Goal: Information Seeking & Learning: Learn about a topic

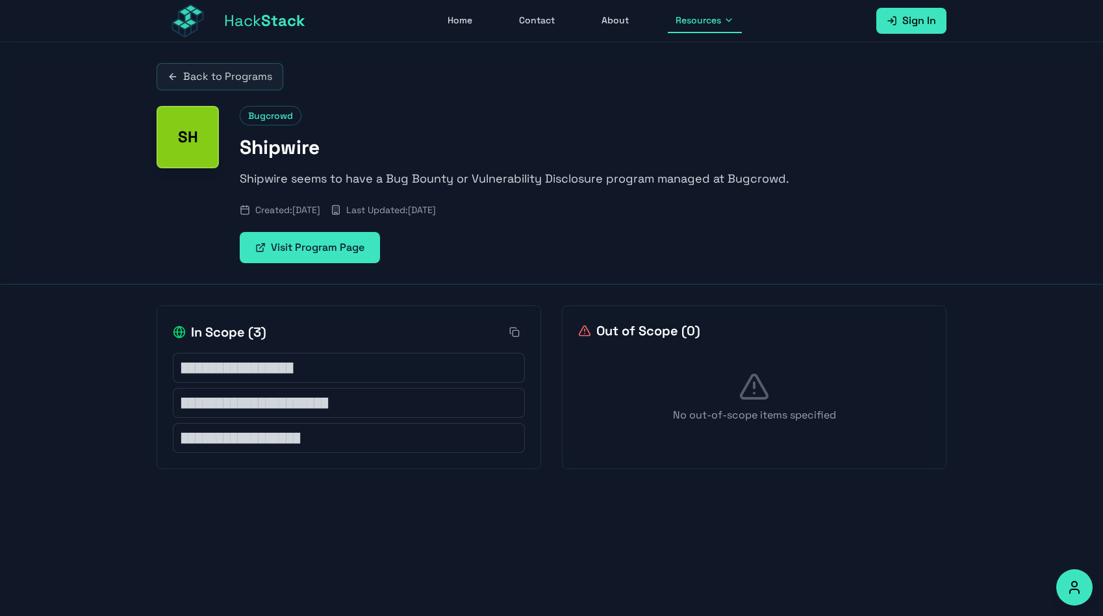
click at [354, 242] on link "Visit Program Page" at bounding box center [310, 247] width 140 height 31
click at [234, 78] on link "Back to Programs" at bounding box center [220, 76] width 127 height 27
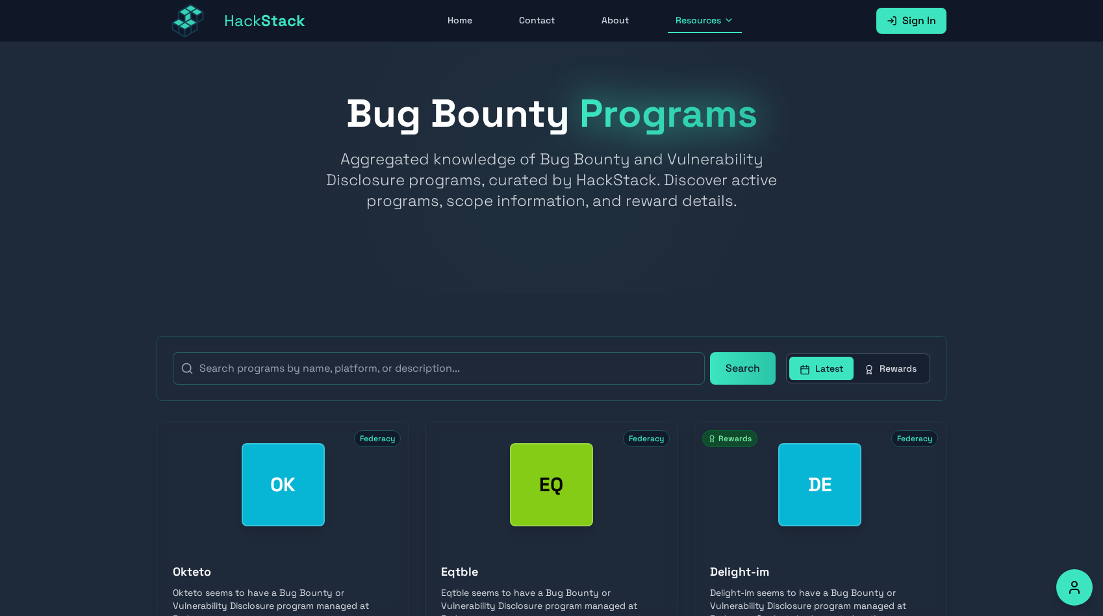
click at [815, 373] on button "Latest" at bounding box center [821, 368] width 64 height 23
click at [611, 17] on link "About" at bounding box center [615, 20] width 43 height 25
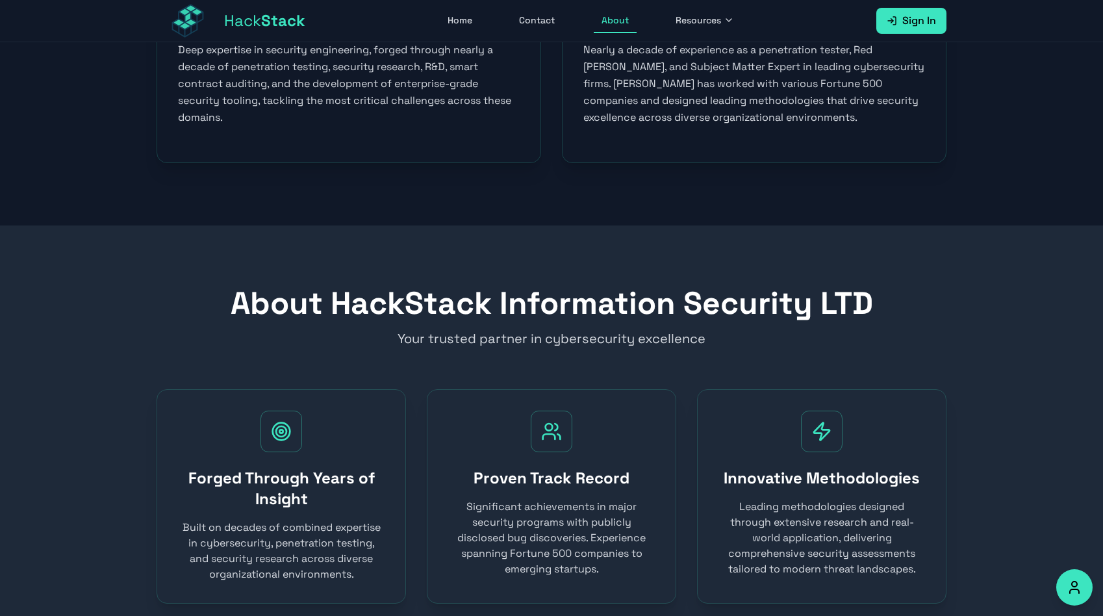
scroll to position [507, 0]
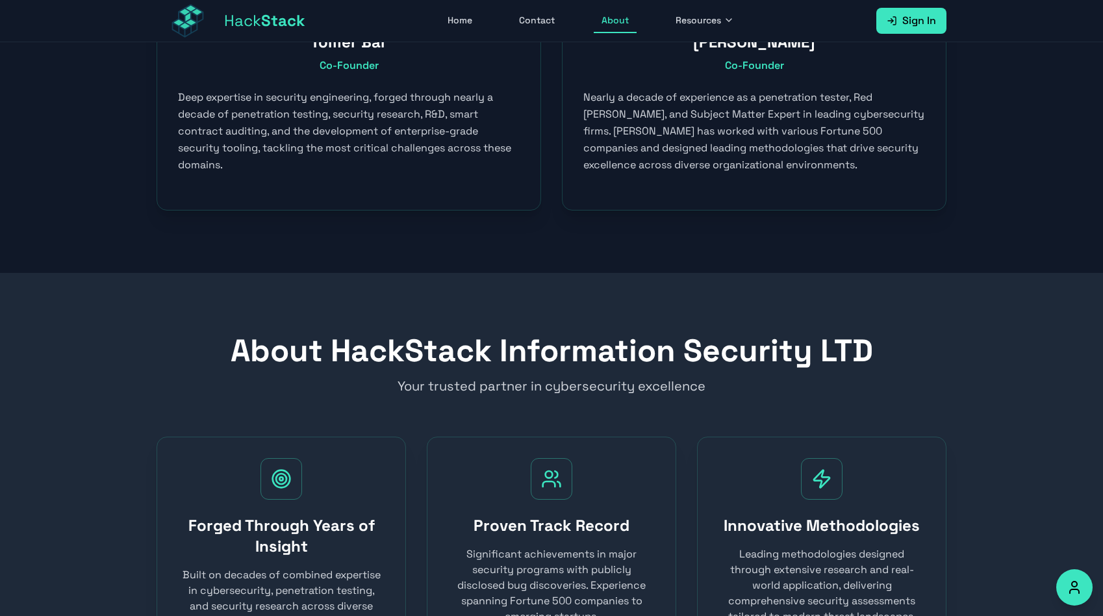
click at [695, 19] on span "Resources" at bounding box center [698, 20] width 45 height 13
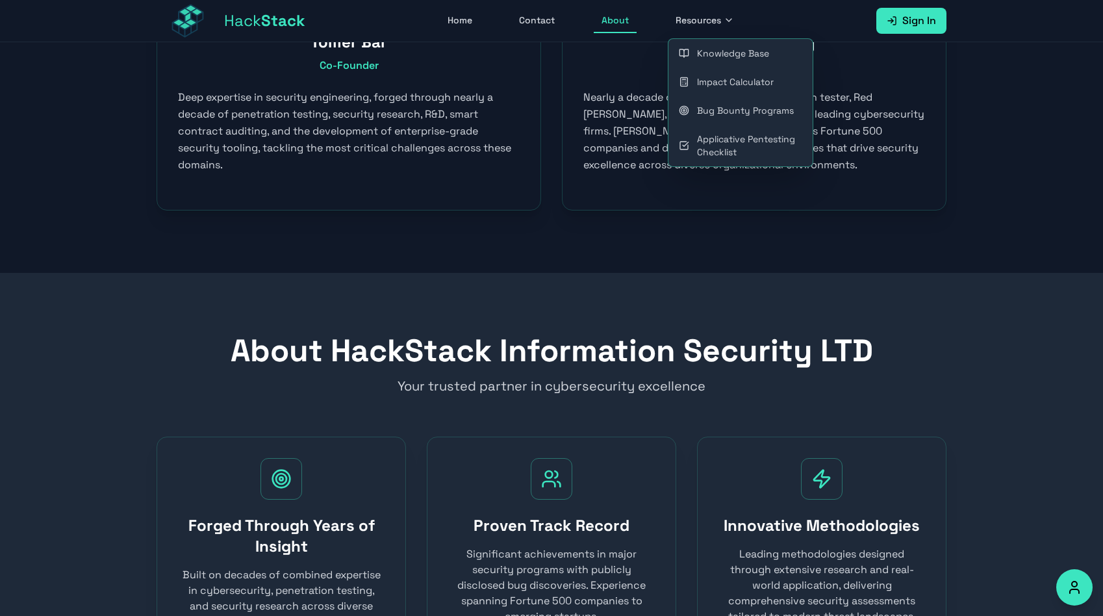
click at [706, 110] on link "Bug Bounty Programs" at bounding box center [740, 110] width 144 height 29
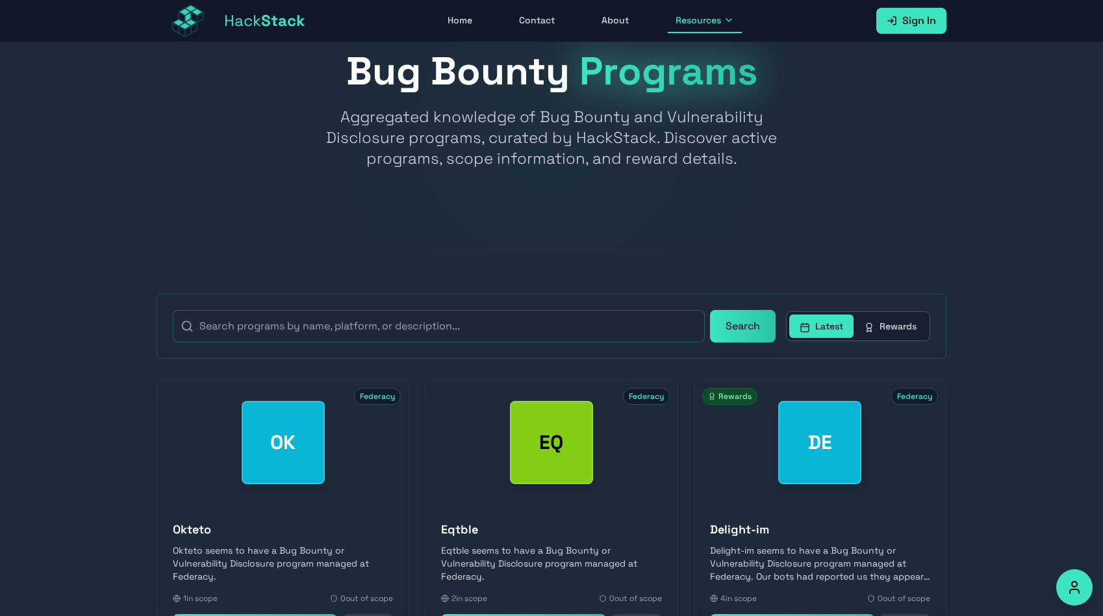
scroll to position [463, 0]
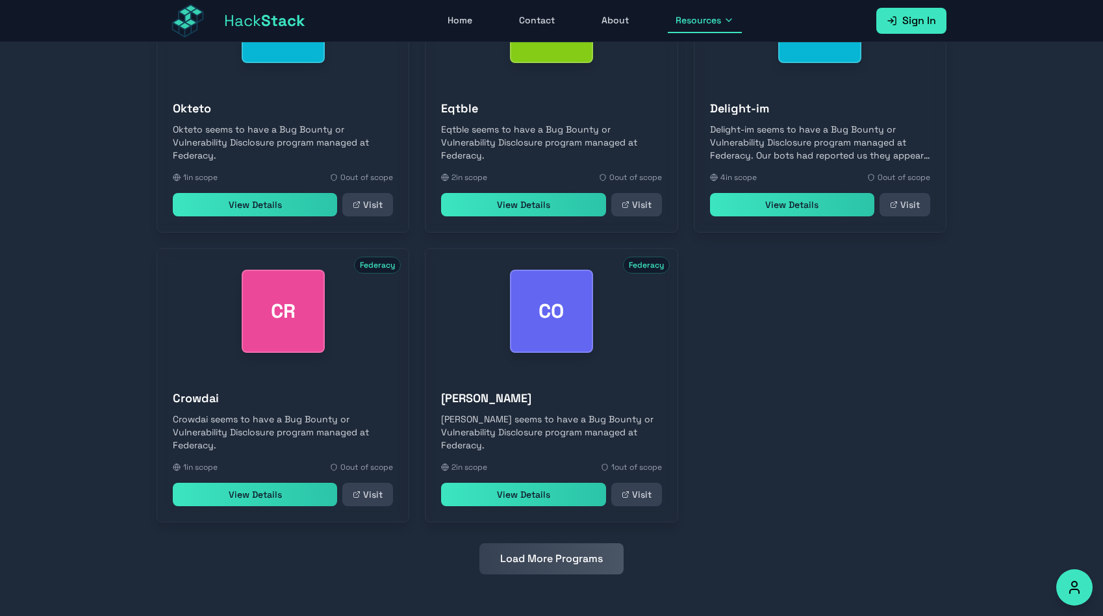
click at [559, 560] on button "Load More Programs" at bounding box center [551, 558] width 144 height 31
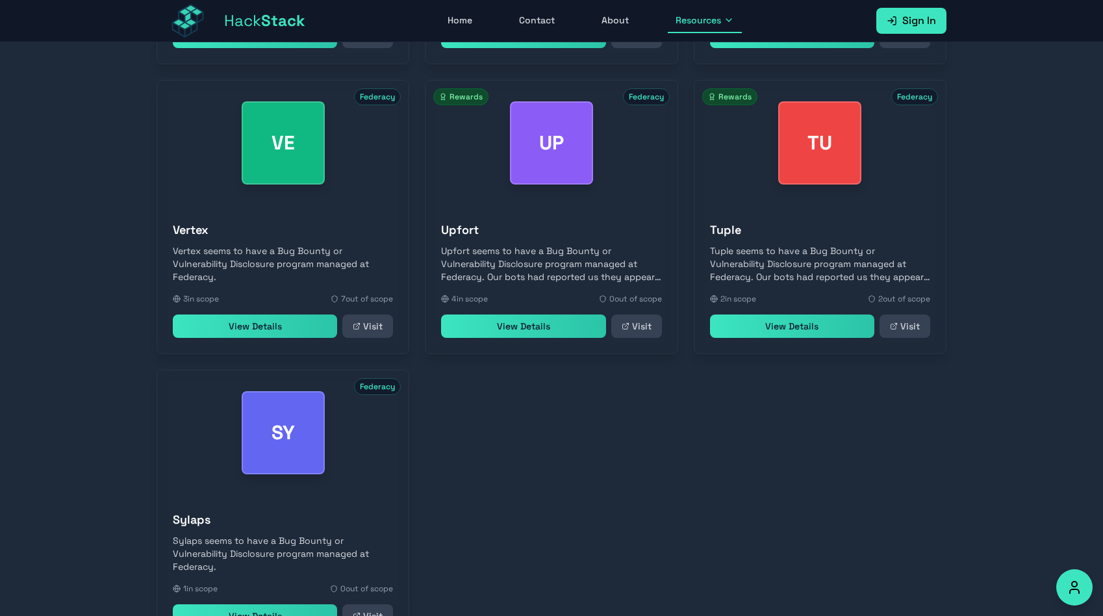
scroll to position [1043, 0]
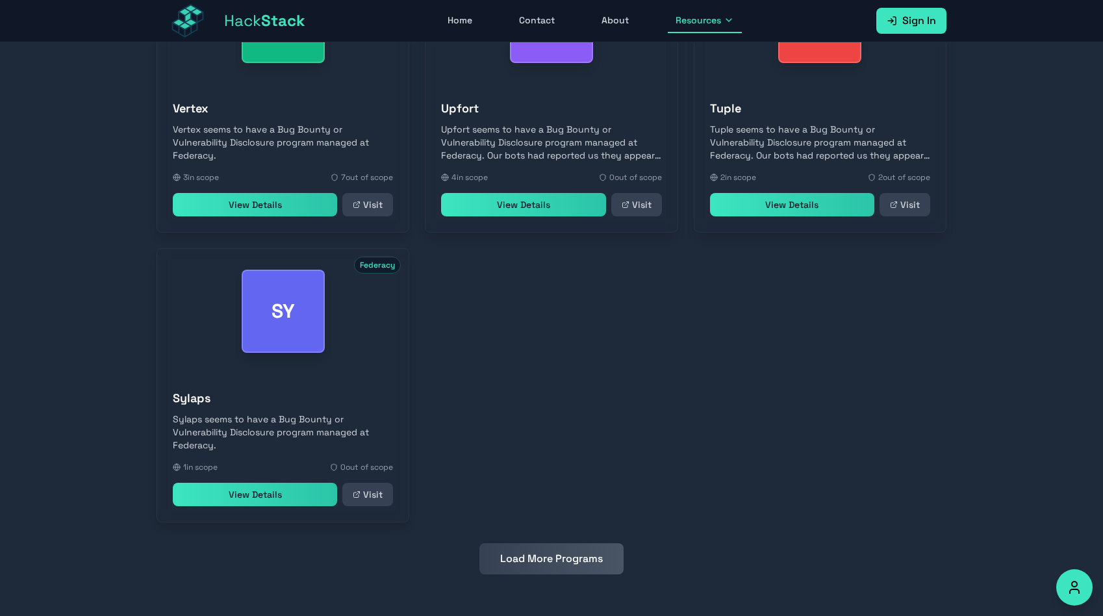
click at [541, 563] on button "Load More Programs" at bounding box center [551, 558] width 144 height 31
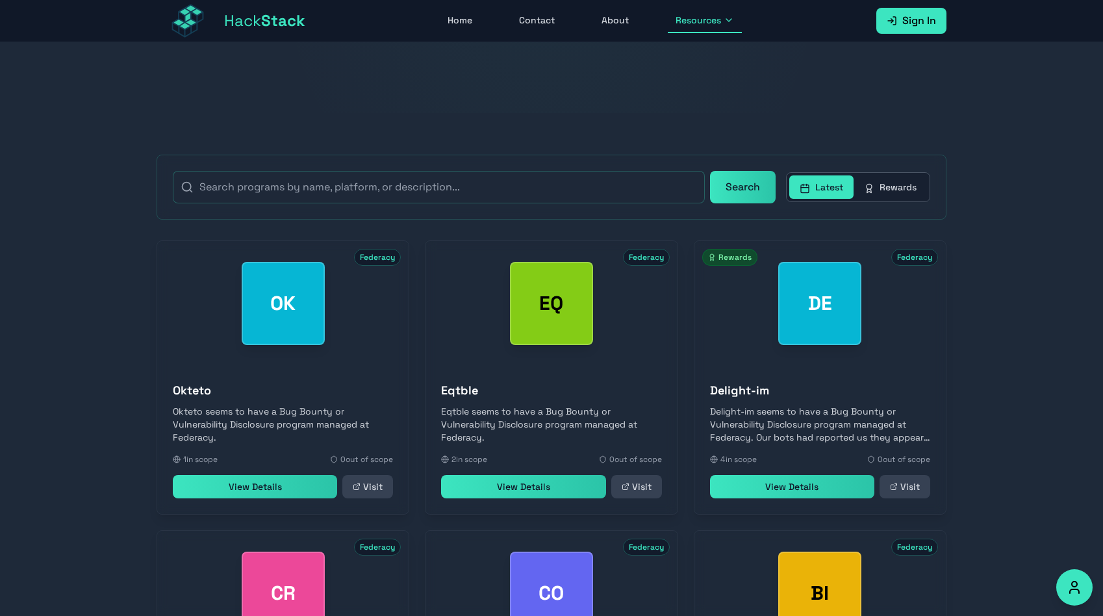
scroll to position [214, 0]
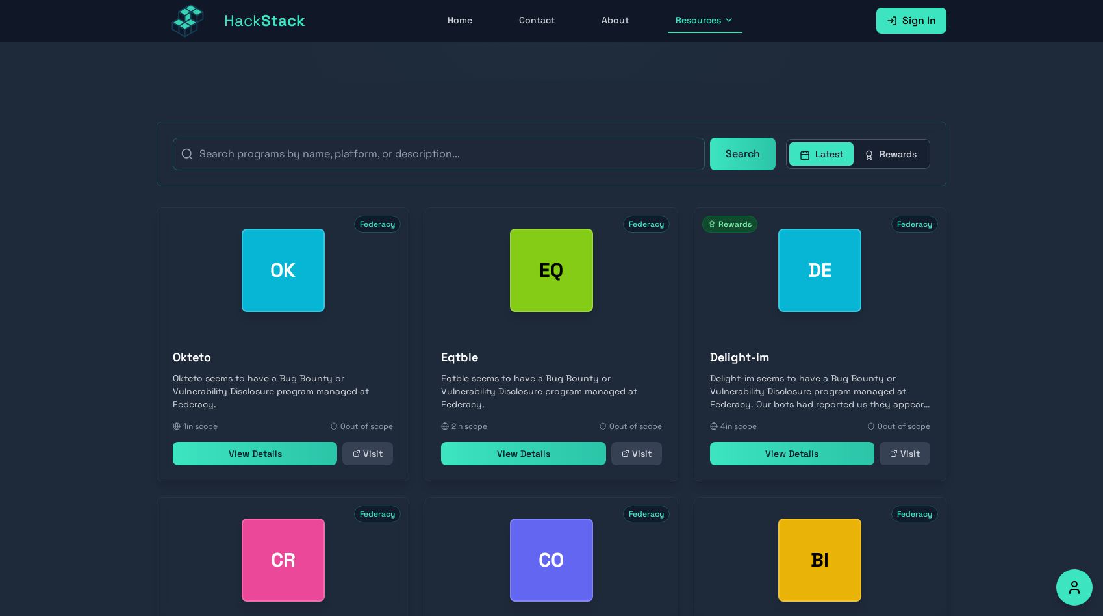
click at [907, 459] on link "Visit" at bounding box center [904, 453] width 51 height 23
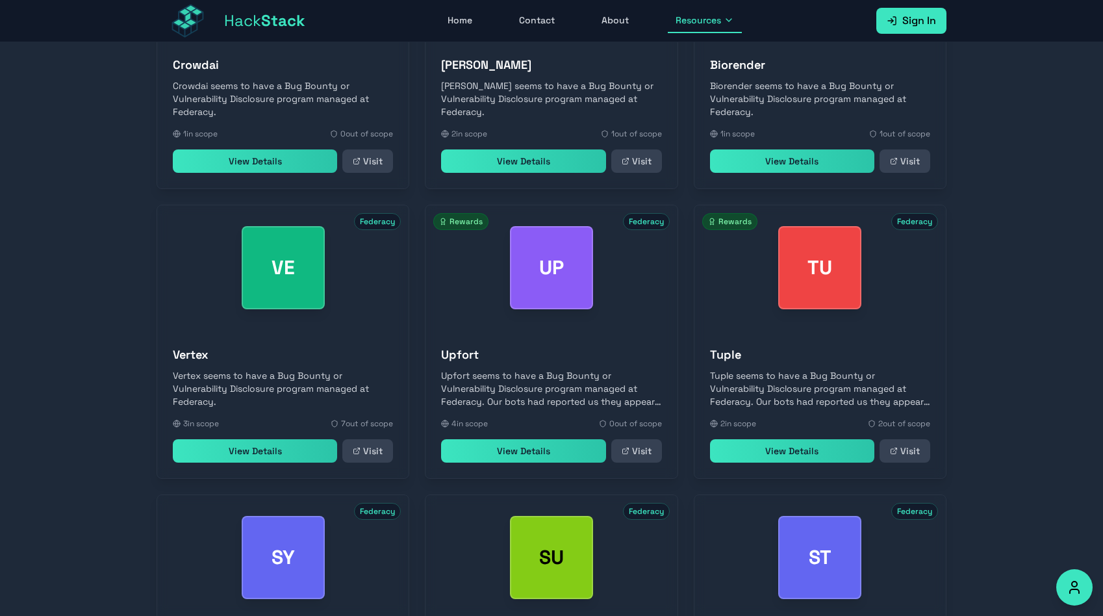
scroll to position [830, 0]
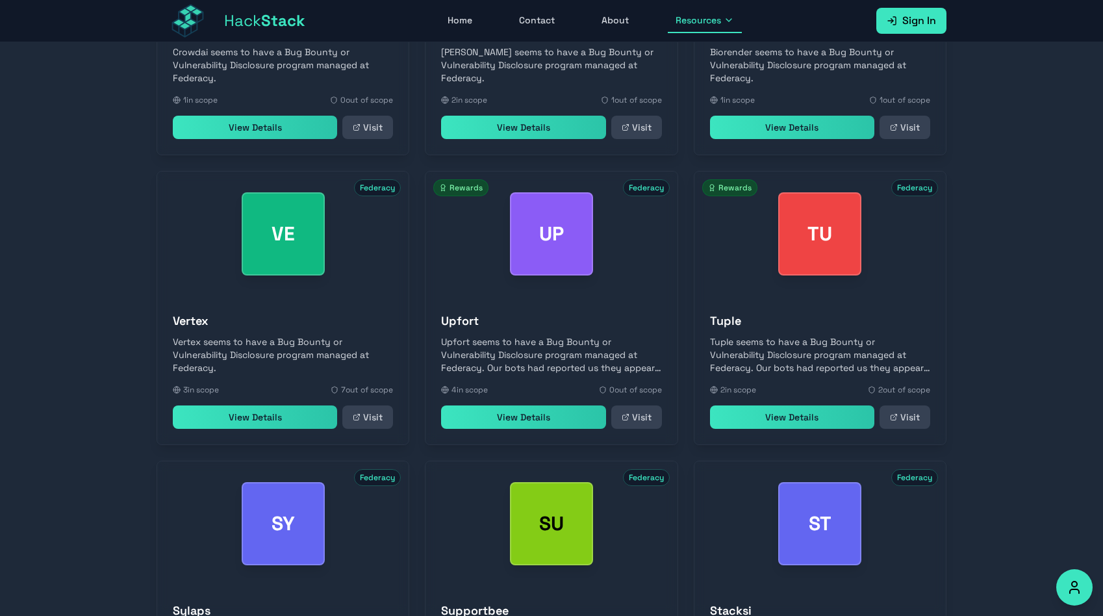
click at [642, 421] on link "Visit" at bounding box center [636, 416] width 51 height 23
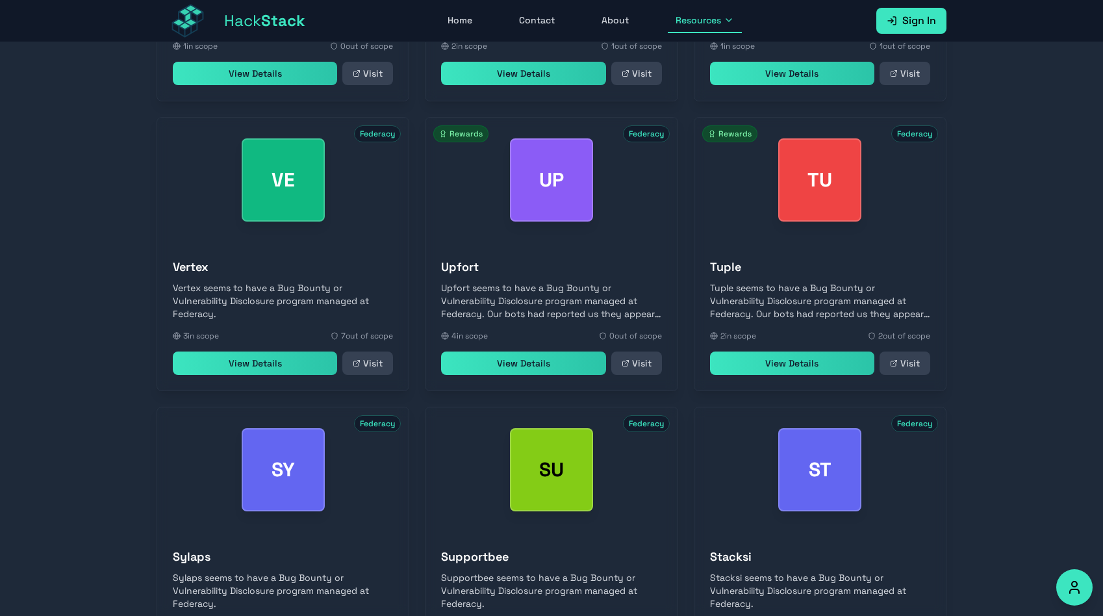
scroll to position [885, 0]
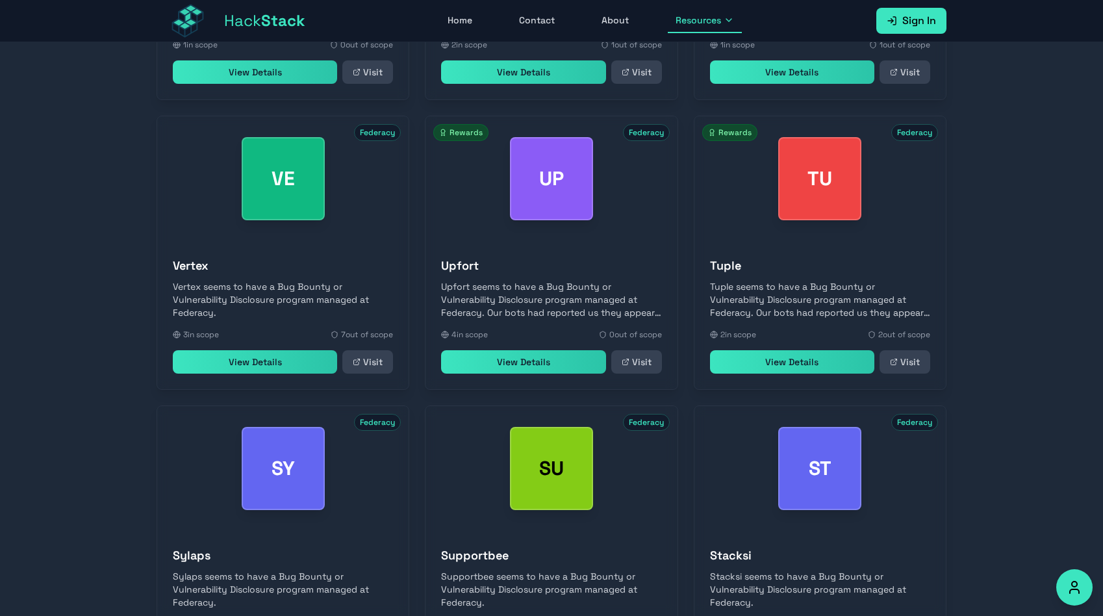
click at [920, 368] on link "Visit" at bounding box center [904, 361] width 51 height 23
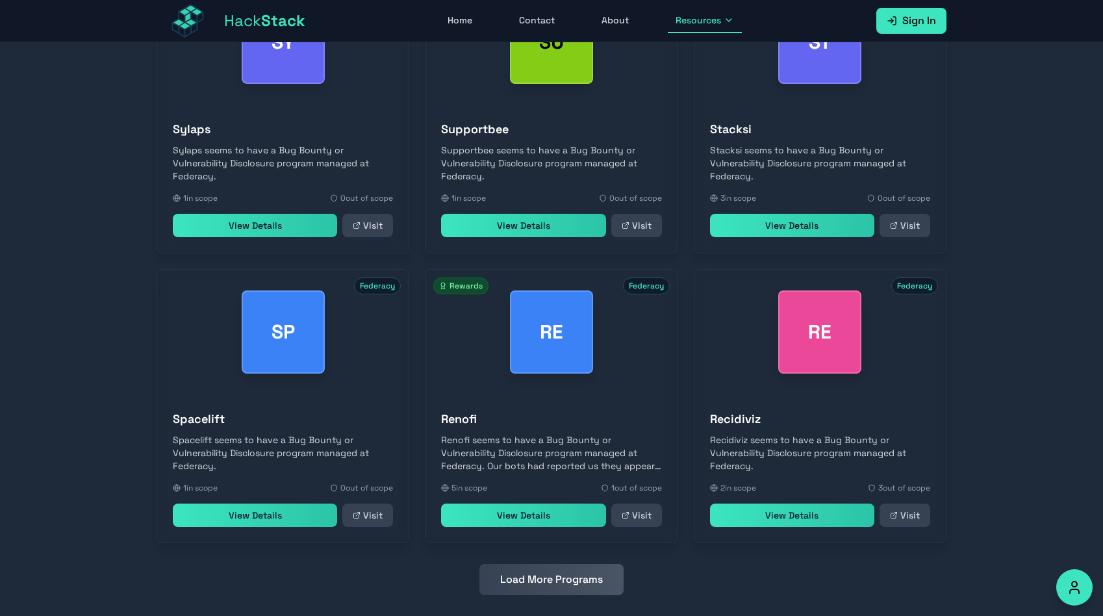
scroll to position [1332, 0]
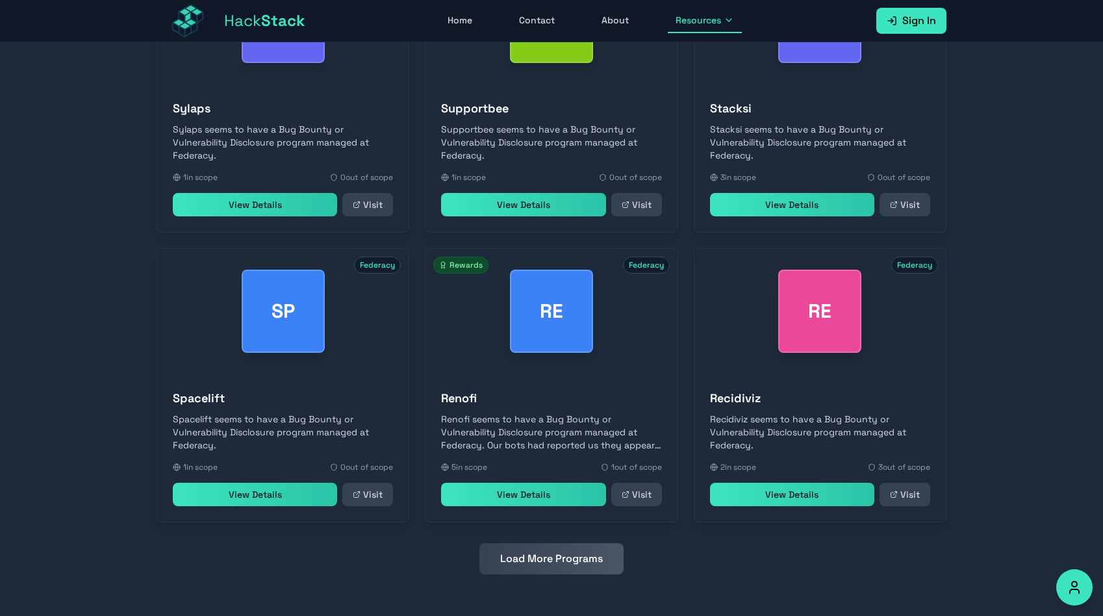
click at [524, 566] on button "Load More Programs" at bounding box center [551, 558] width 144 height 31
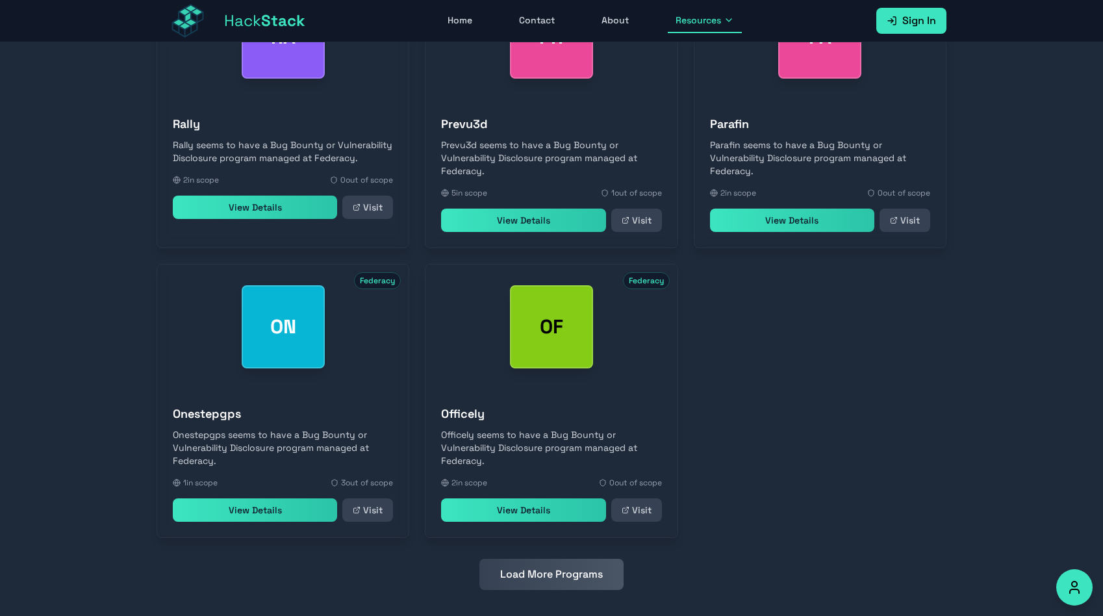
scroll to position [1912, 0]
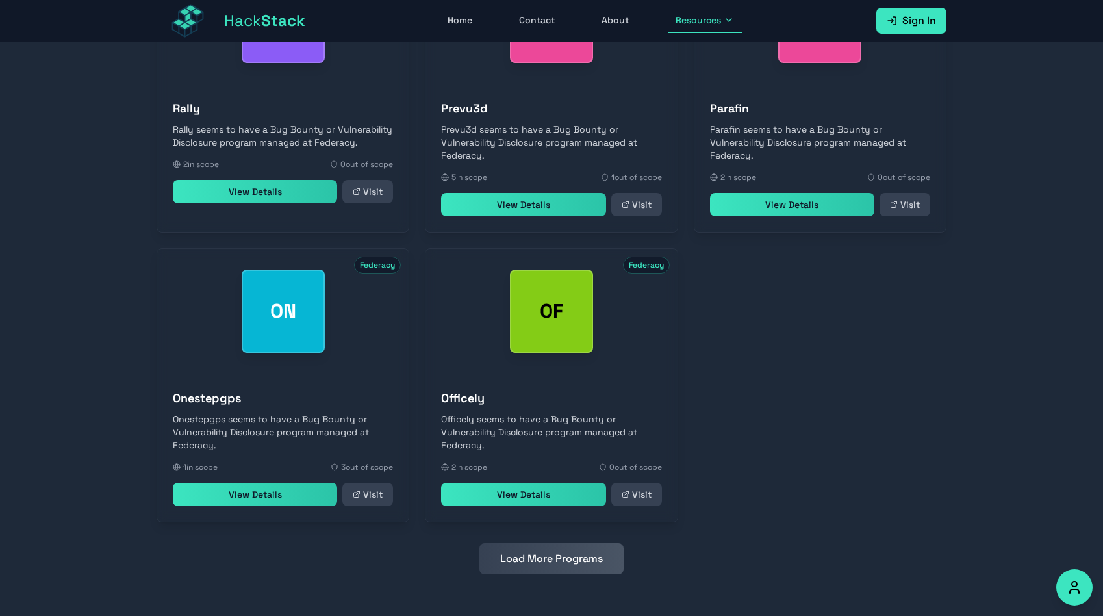
click at [527, 558] on button "Load More Programs" at bounding box center [551, 558] width 144 height 31
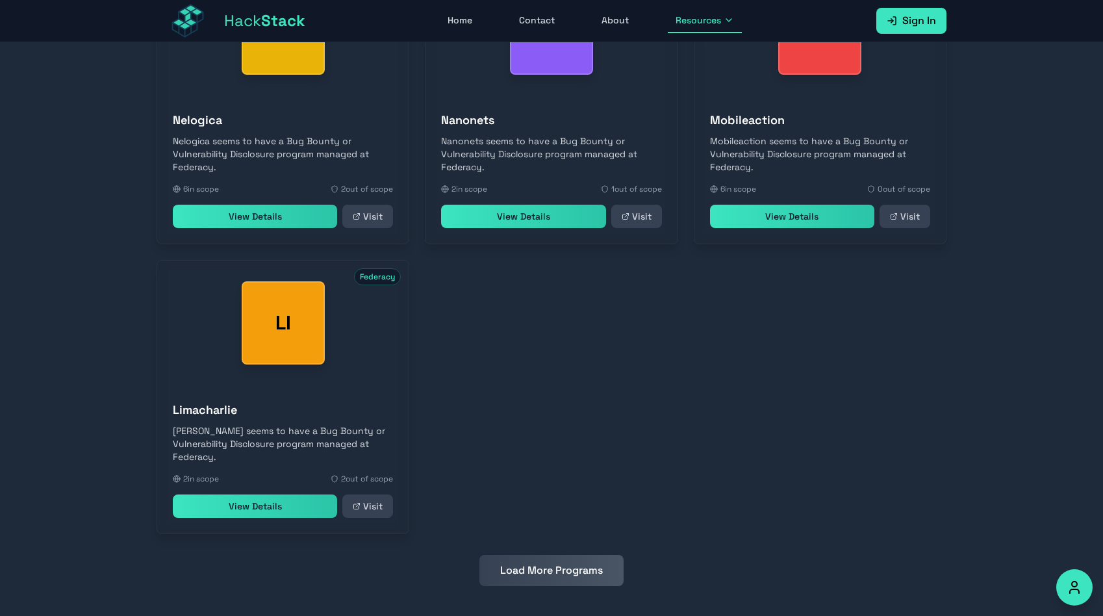
scroll to position [2491, 0]
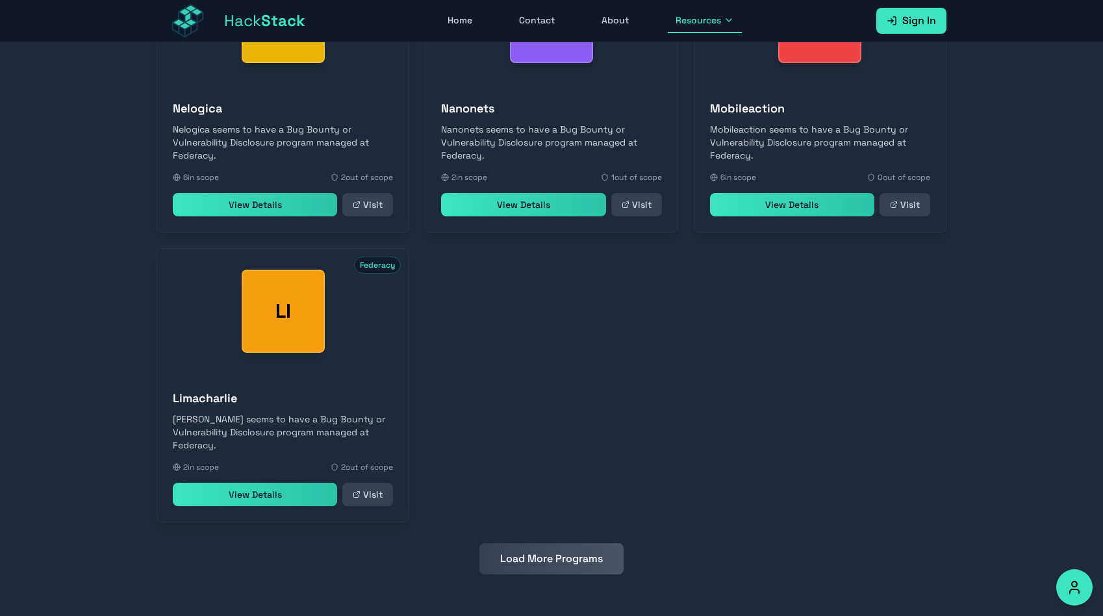
click at [522, 562] on button "Load More Programs" at bounding box center [551, 558] width 144 height 31
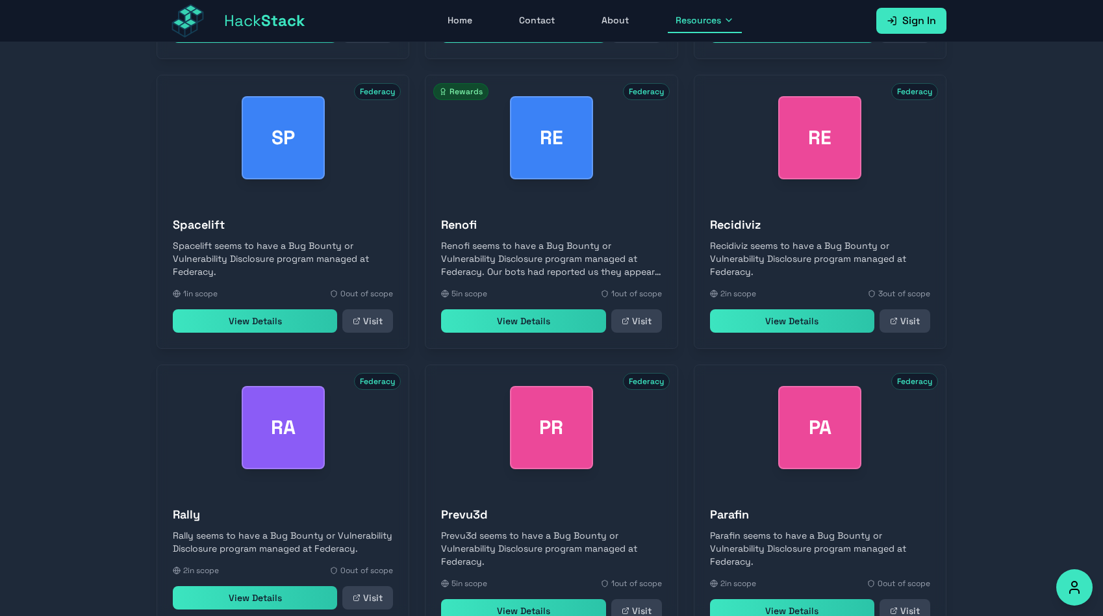
scroll to position [1456, 0]
